Goal: Task Accomplishment & Management: Use online tool/utility

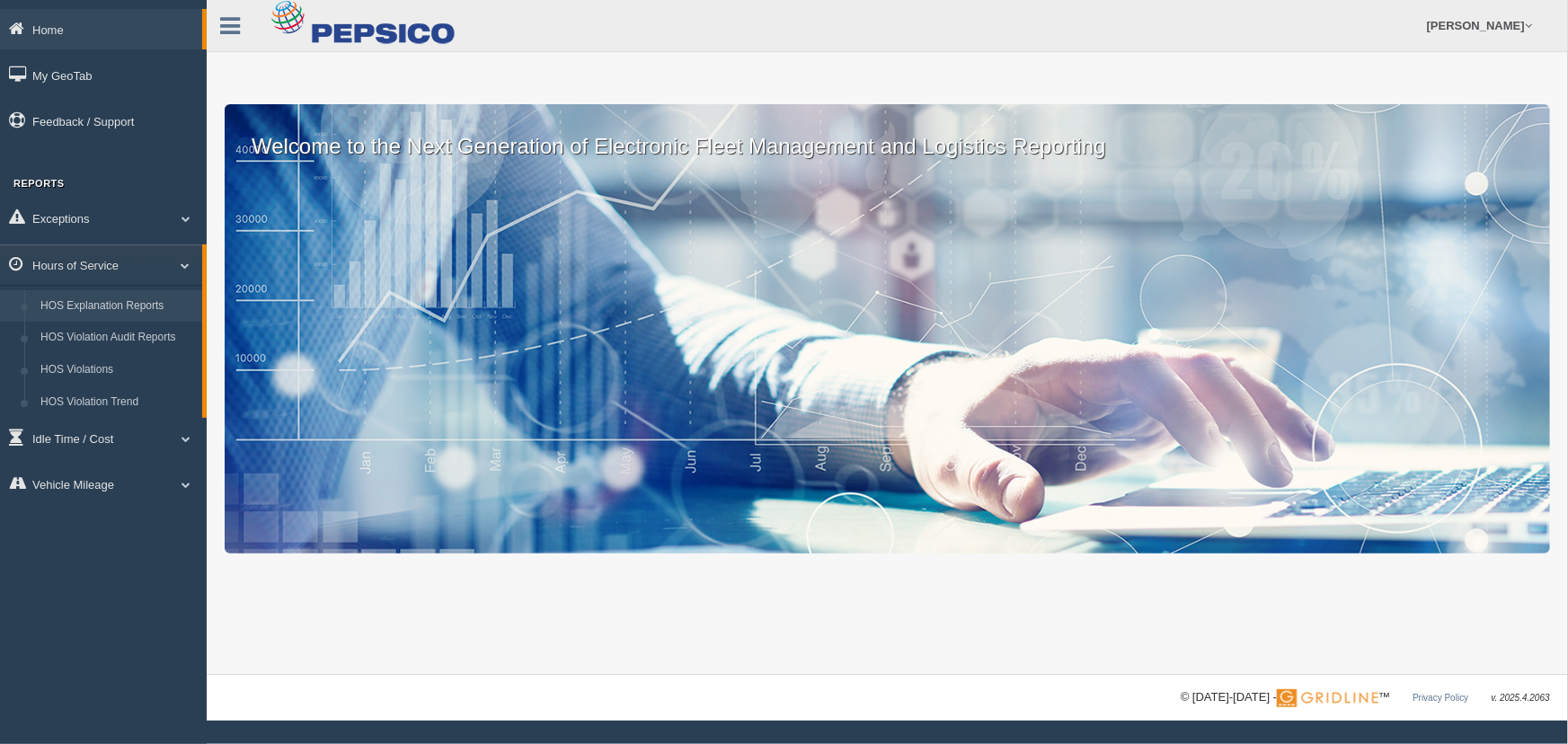
click at [153, 305] on link "HOS Explanation Reports" at bounding box center [117, 306] width 170 height 32
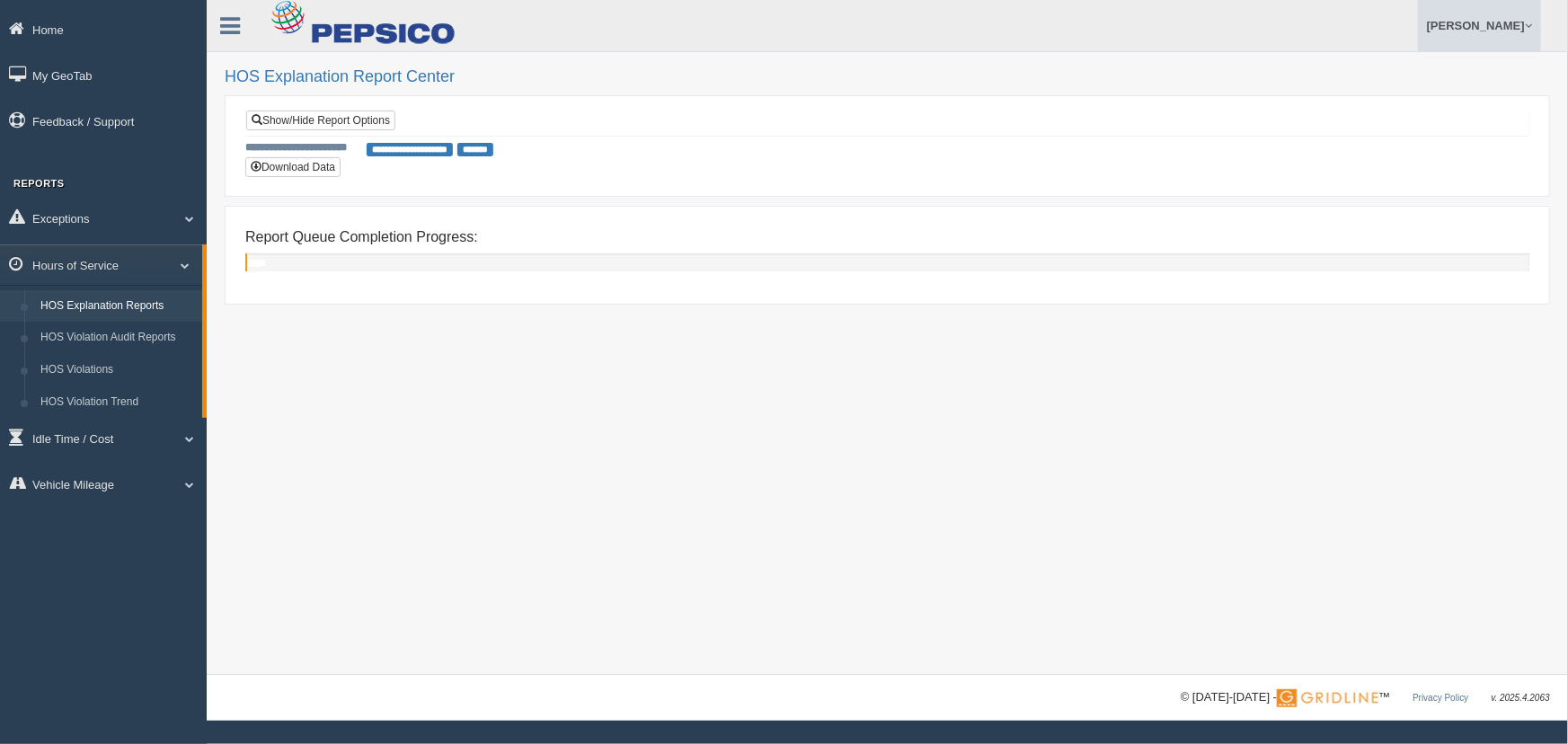
click at [1509, 24] on link "[PERSON_NAME]" at bounding box center [1478, 26] width 123 height 51
click at [1418, 101] on link "Log Off" at bounding box center [1441, 106] width 196 height 36
